Goal: Information Seeking & Learning: Learn about a topic

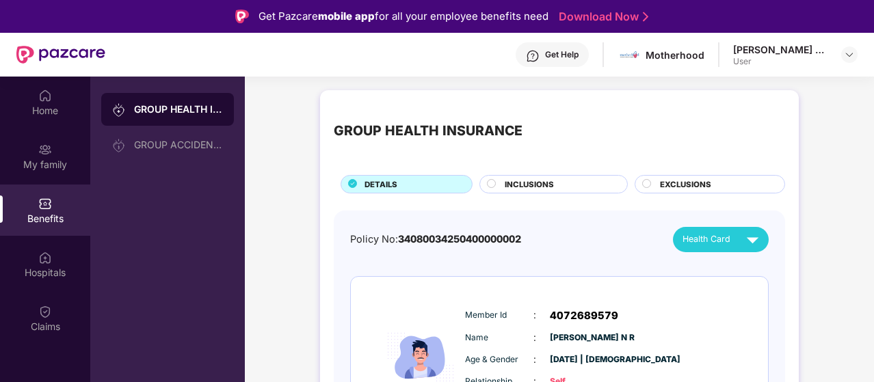
drag, startPoint x: 0, startPoint y: 0, endPoint x: 405, endPoint y: 238, distance: 469.5
click at [405, 238] on span "34080034250400000002" at bounding box center [459, 239] width 123 height 12
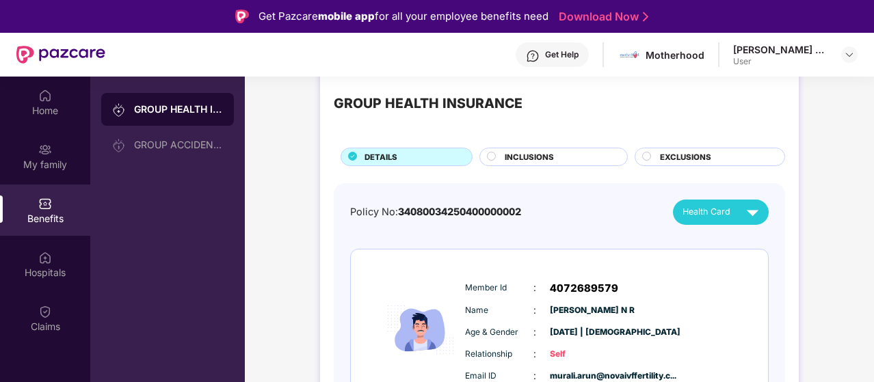
scroll to position [55, 0]
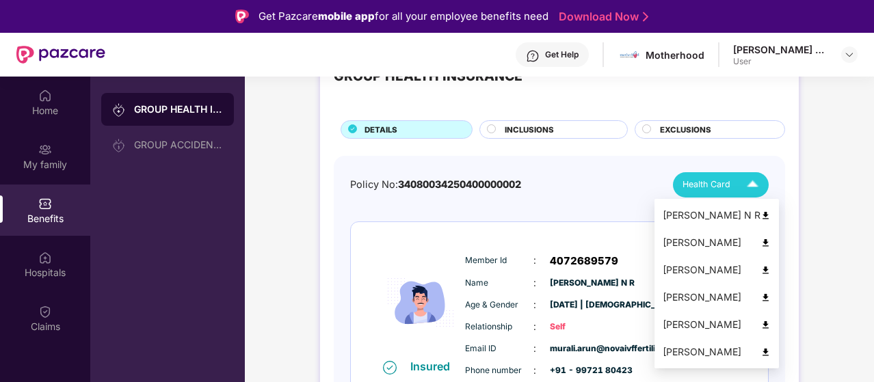
click at [743, 180] on img at bounding box center [752, 185] width 24 height 24
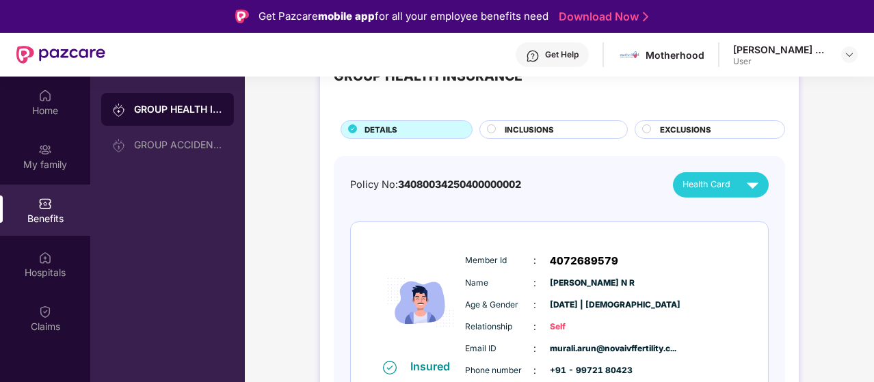
click at [521, 192] on div "Policy No: 34080034250400000002 Health Card" at bounding box center [559, 184] width 418 height 25
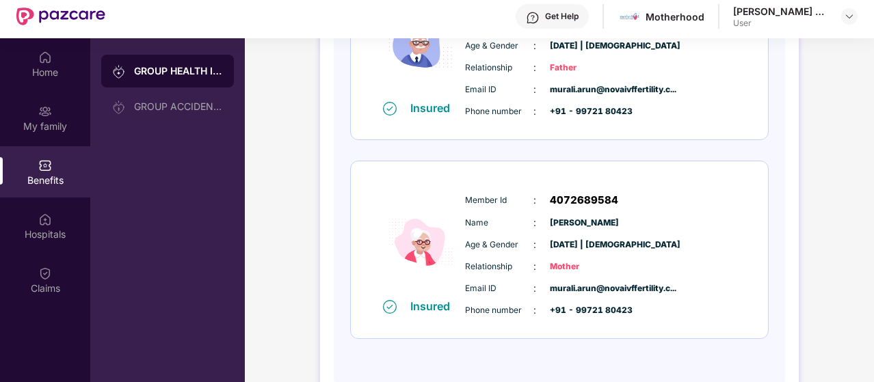
scroll to position [77, 0]
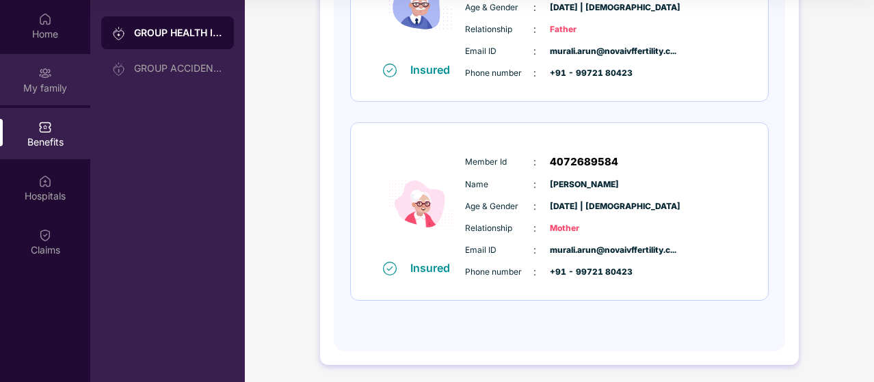
click at [50, 104] on div "My family" at bounding box center [45, 79] width 90 height 51
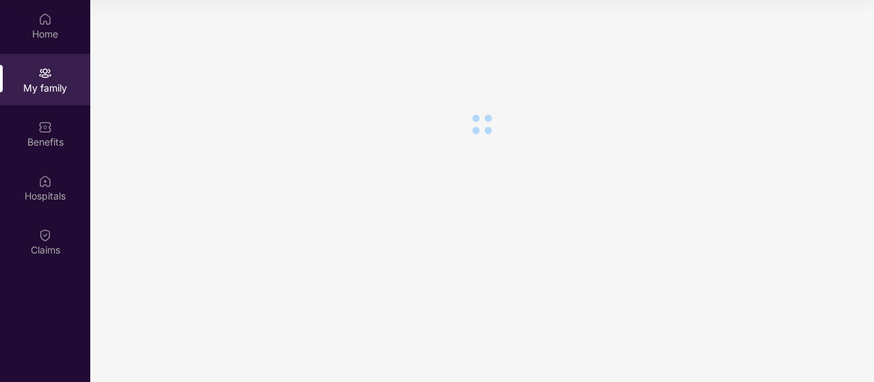
scroll to position [0, 0]
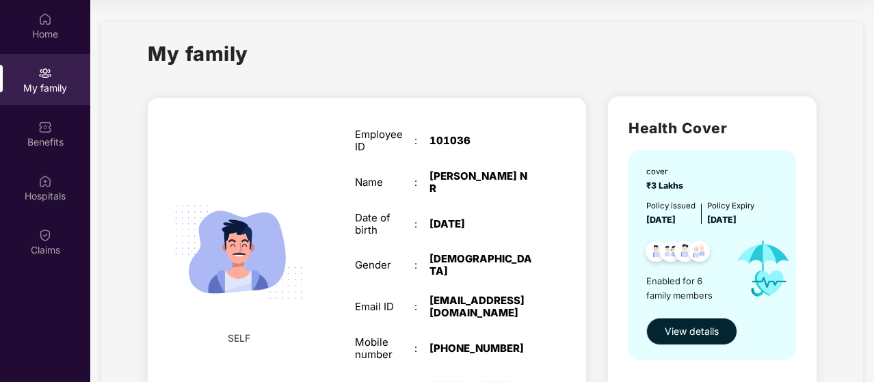
click at [447, 74] on div "My family" at bounding box center [482, 61] width 668 height 47
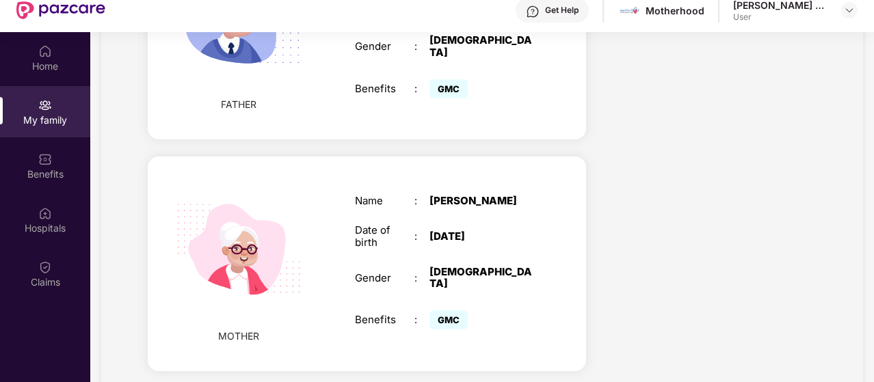
scroll to position [77, 0]
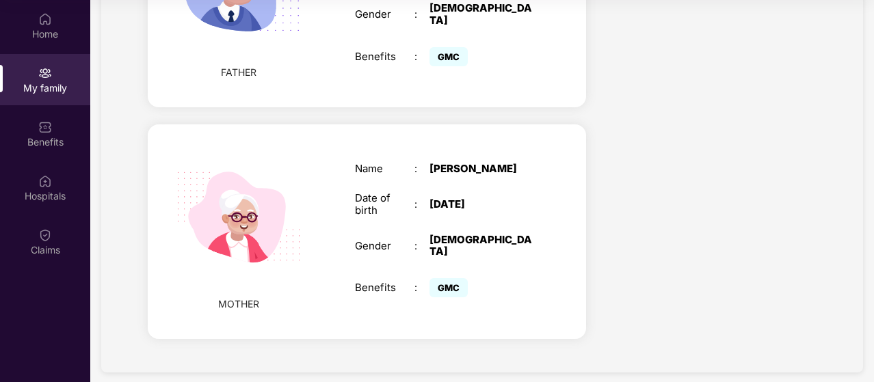
click at [37, 51] on div "Home My family Benefits Hospitals Claims" at bounding box center [45, 135] width 90 height 270
click at [40, 36] on div "Home" at bounding box center [45, 34] width 90 height 14
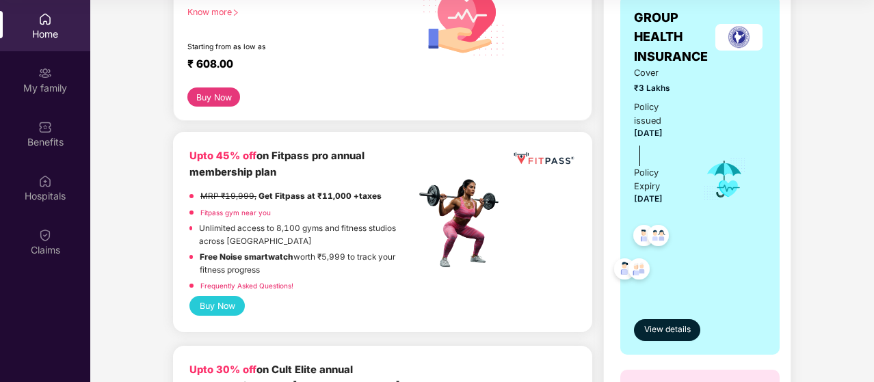
scroll to position [259, 0]
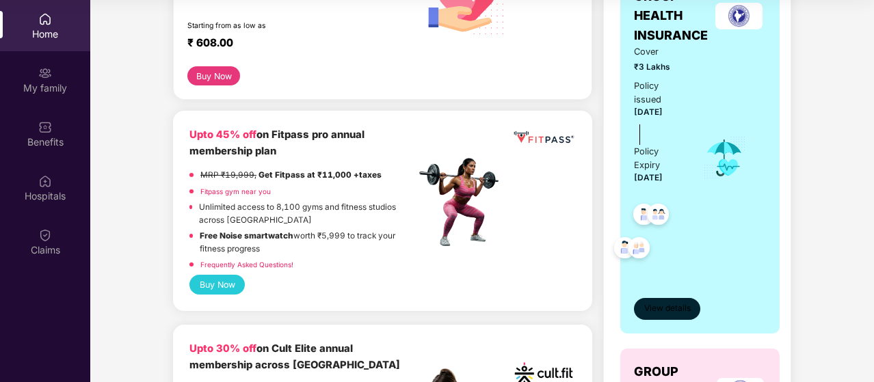
click at [663, 300] on button "View details" at bounding box center [667, 309] width 66 height 22
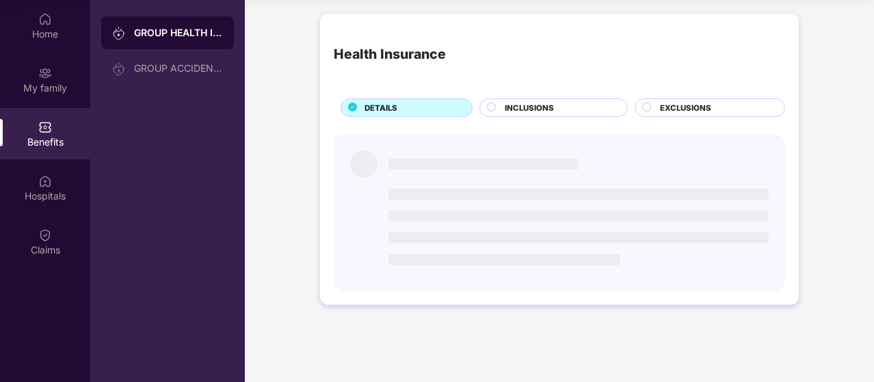
scroll to position [0, 0]
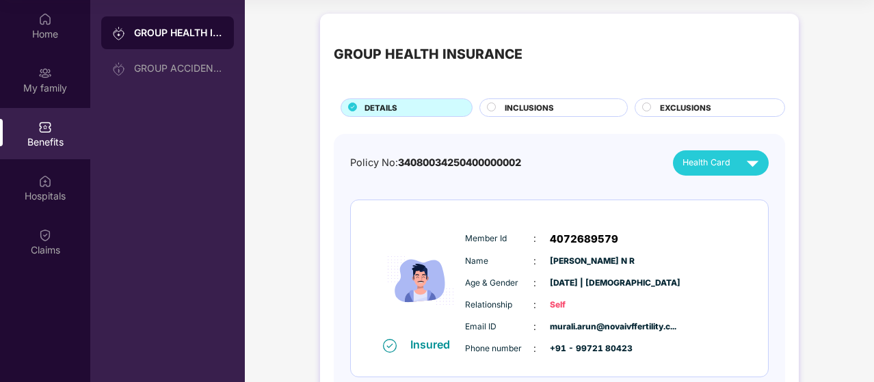
click at [550, 162] on div "Policy No: 34080034250400000002 Health Card" at bounding box center [559, 162] width 418 height 25
click at [604, 261] on span "[PERSON_NAME] N R" at bounding box center [584, 261] width 68 height 13
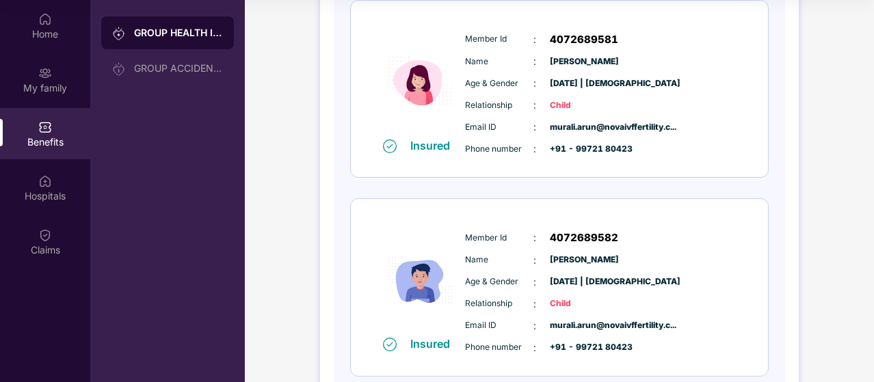
scroll to position [656, 0]
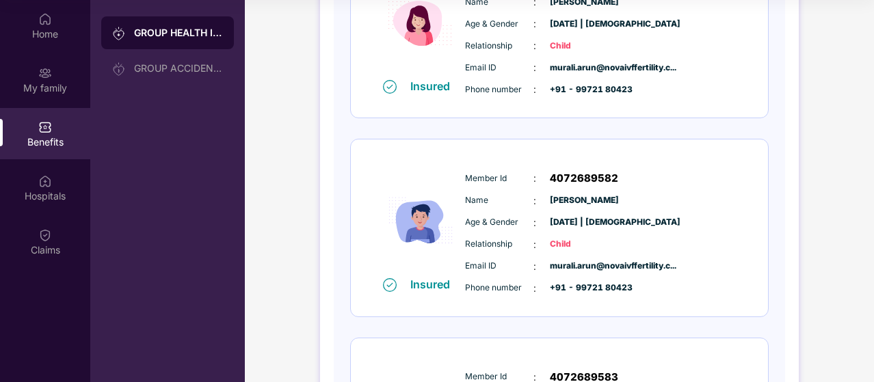
click at [292, 165] on div "GROUP HEALTH INSURANCE DETAILS INCLUSIONS EXCLUSIONS Policy No: 340800342504000…" at bounding box center [559, 74] width 629 height 1449
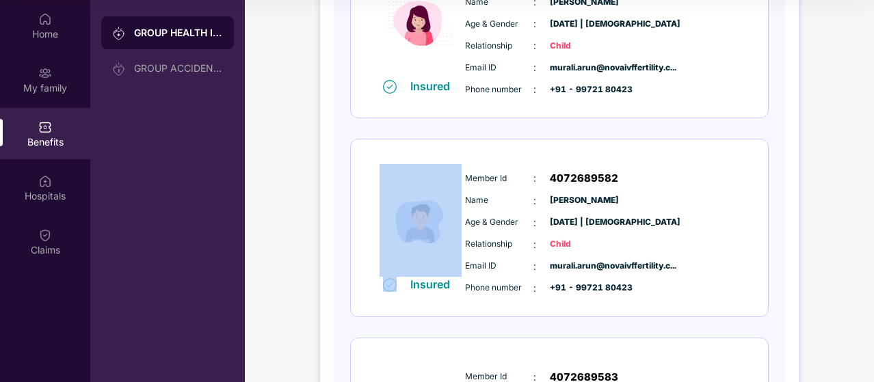
click at [292, 165] on div "GROUP HEALTH INSURANCE DETAILS INCLUSIONS EXCLUSIONS Policy No: 340800342504000…" at bounding box center [559, 74] width 629 height 1449
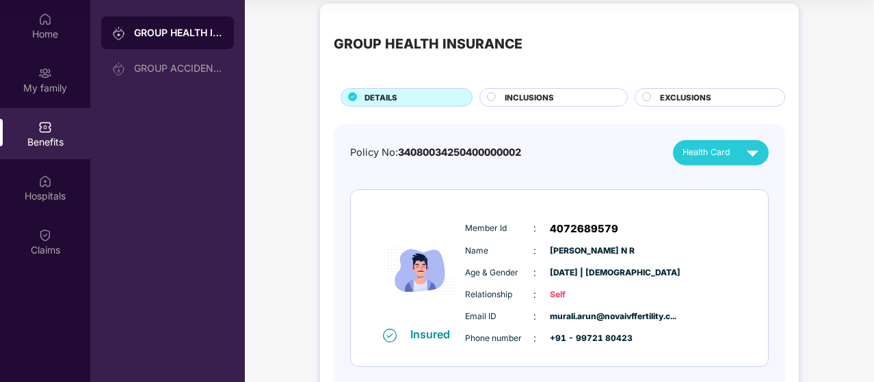
scroll to position [0, 0]
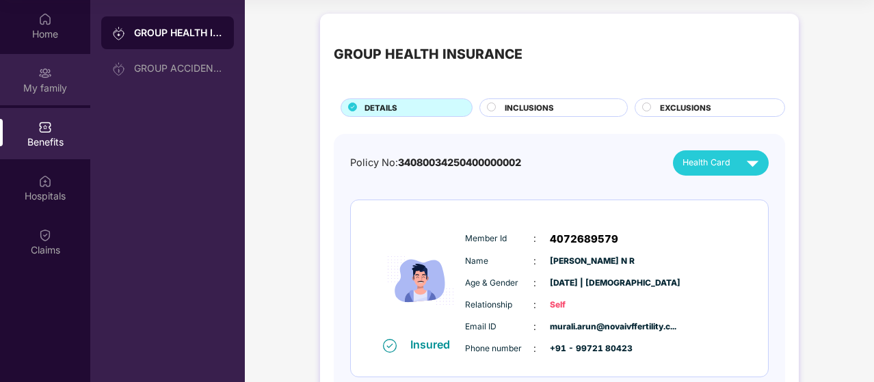
click at [42, 66] on img at bounding box center [45, 73] width 14 height 14
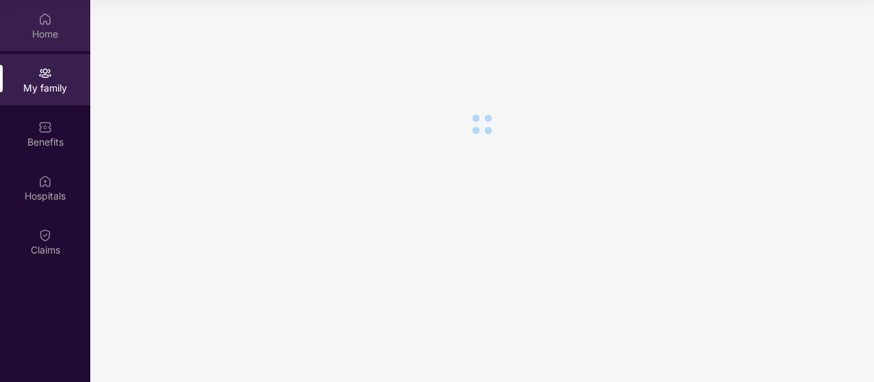
click at [38, 21] on img at bounding box center [45, 19] width 14 height 14
